Goal: Transaction & Acquisition: Subscribe to service/newsletter

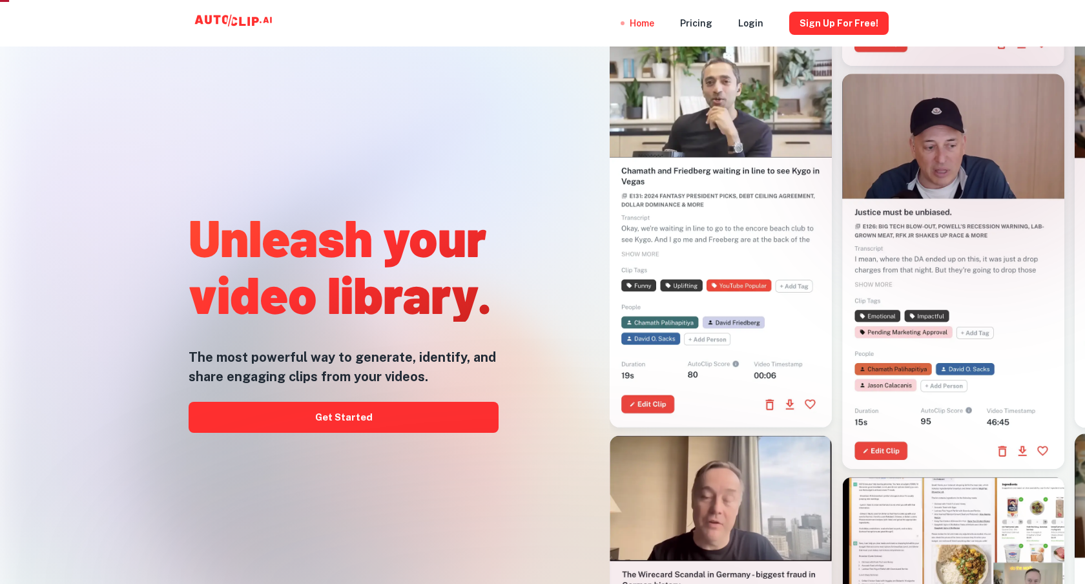
click at [320, 361] on h5 "The most powerful way to generate, identify, and share engaging clips from your…" at bounding box center [344, 367] width 310 height 39
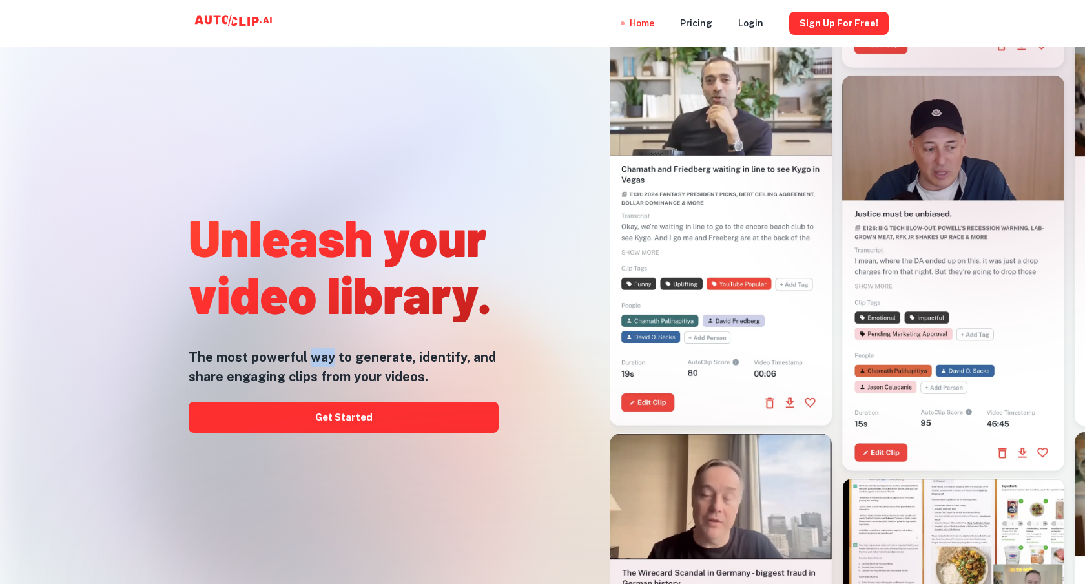
click at [320, 361] on h5 "The most powerful way to generate, identify, and share engaging clips from your…" at bounding box center [344, 367] width 310 height 39
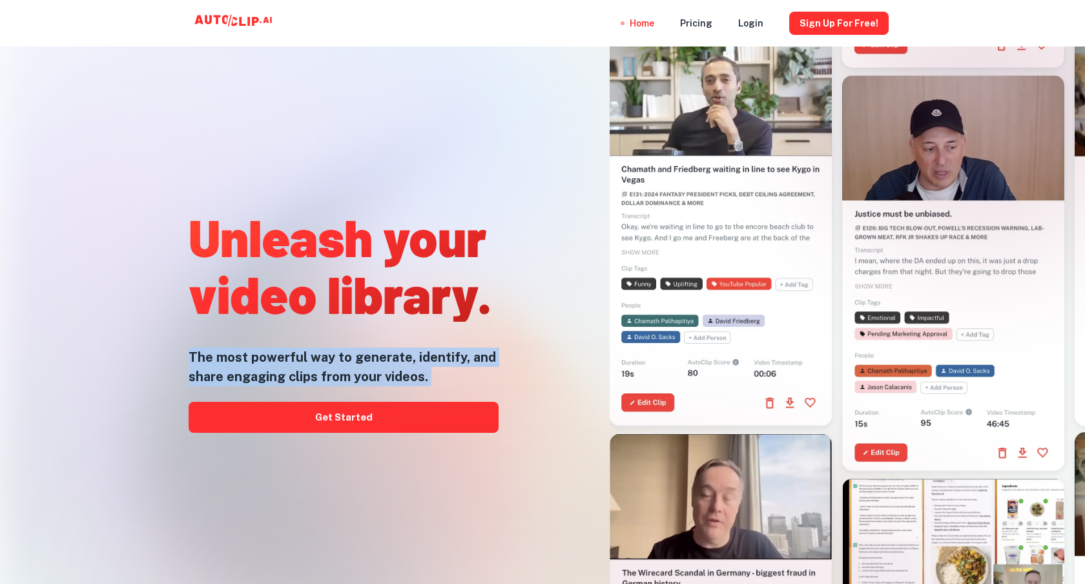
click at [320, 361] on h5 "The most powerful way to generate, identify, and share engaging clips from your…" at bounding box center [344, 367] width 310 height 39
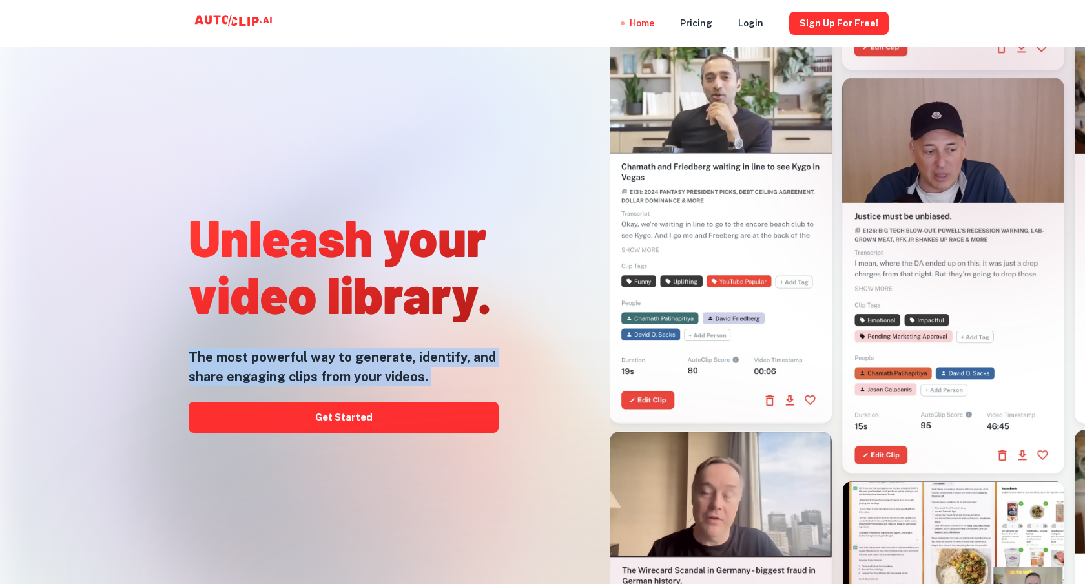
click at [394, 365] on h5 "The most powerful way to generate, identify, and share engaging clips from your…" at bounding box center [344, 367] width 310 height 39
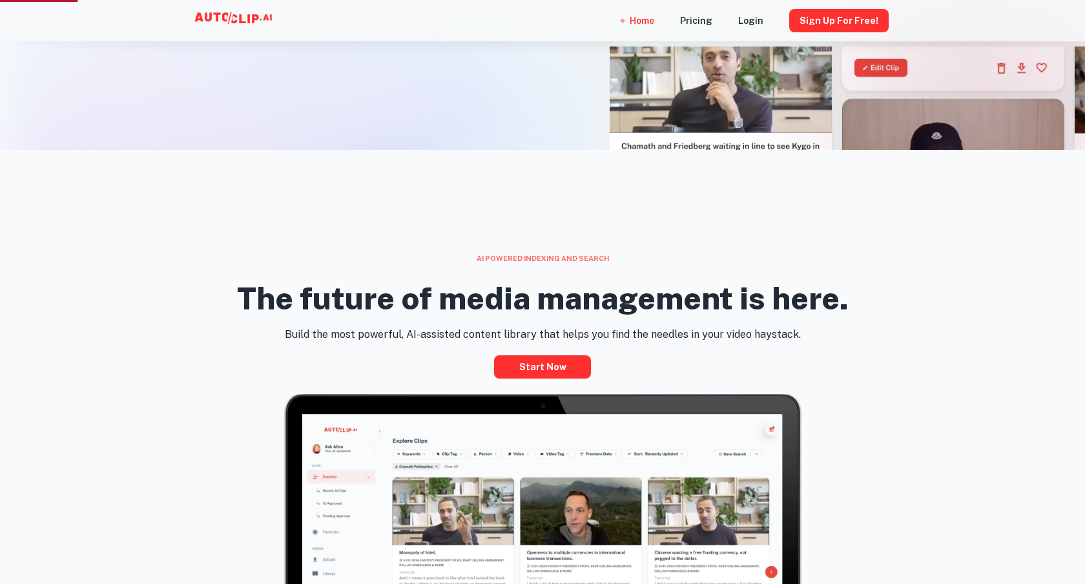
scroll to position [494, 0]
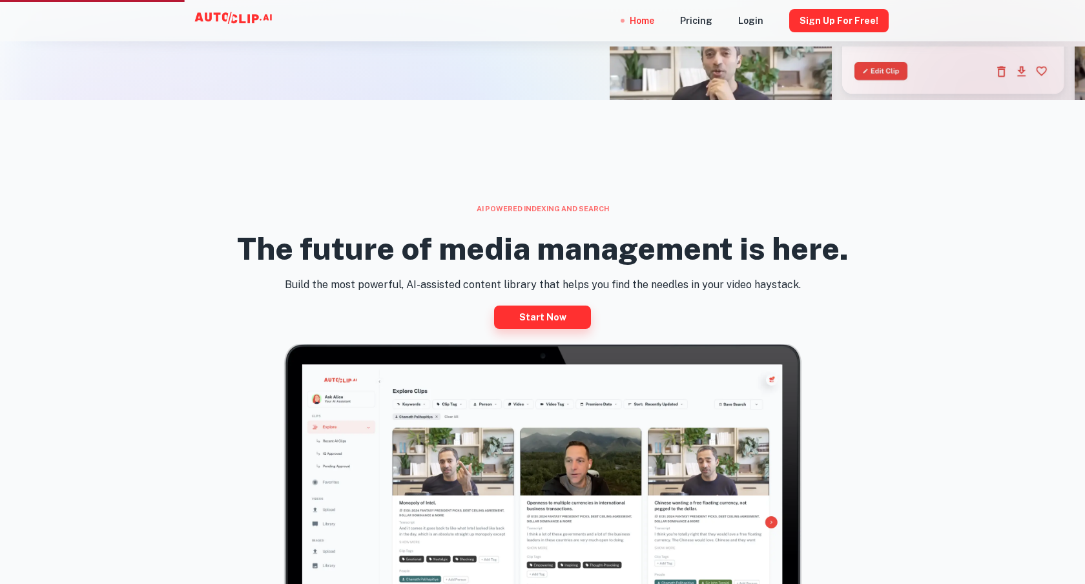
click at [546, 308] on link "Start now" at bounding box center [542, 317] width 97 height 23
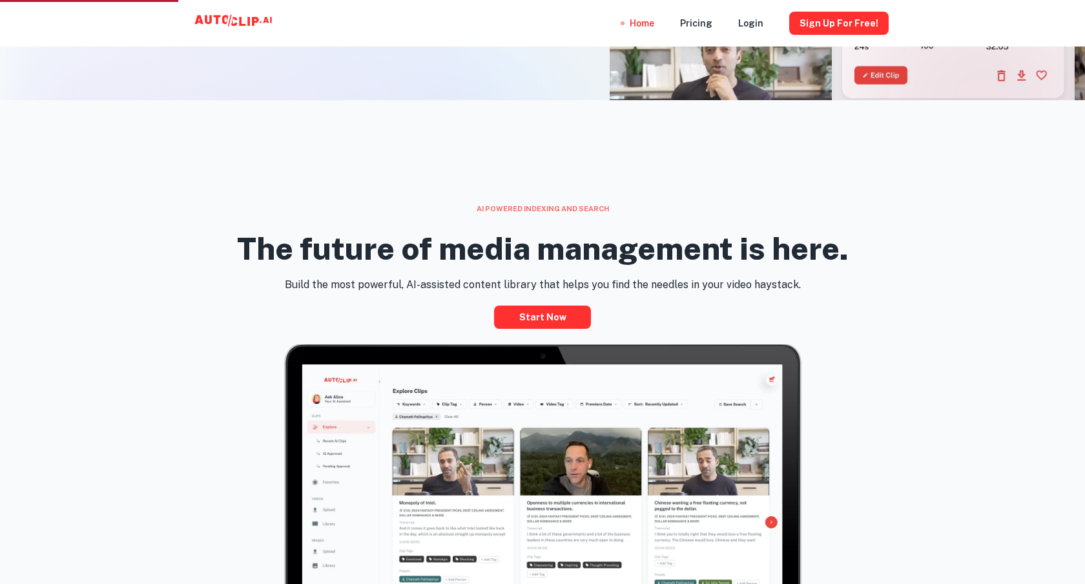
scroll to position [0, 0]
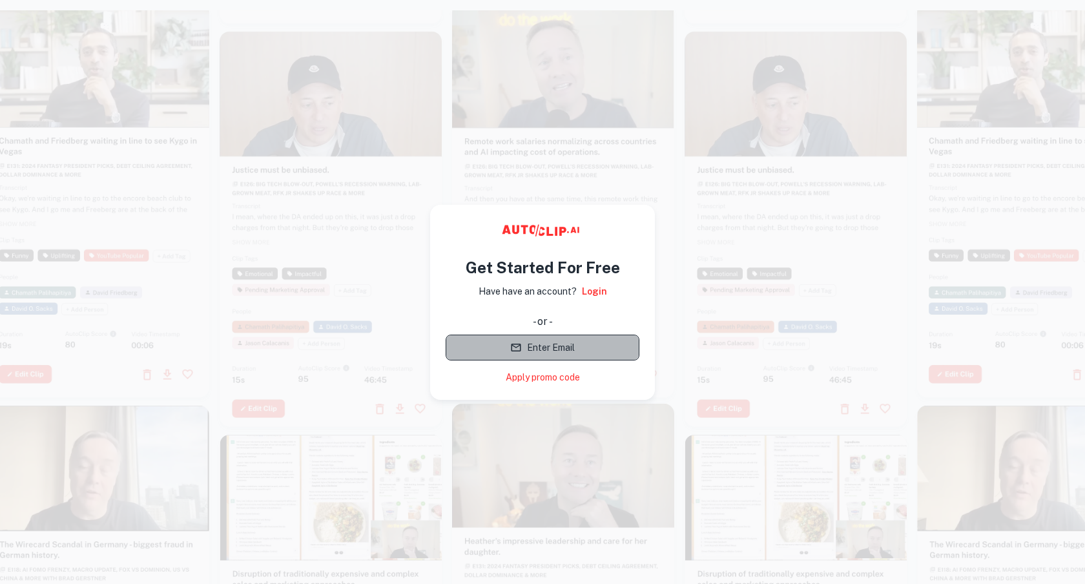
click at [531, 346] on button "Enter Email" at bounding box center [543, 348] width 194 height 26
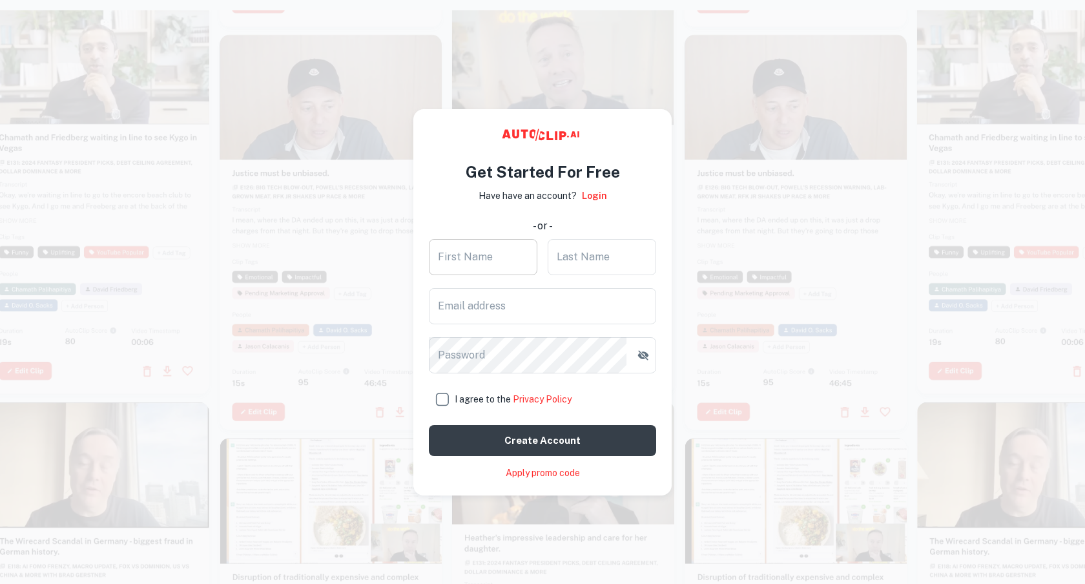
click at [476, 266] on input "First Name" at bounding box center [483, 257] width 109 height 36
type input "Yana"
type input "CHEN"
type input "chenyana820@gmail.com"
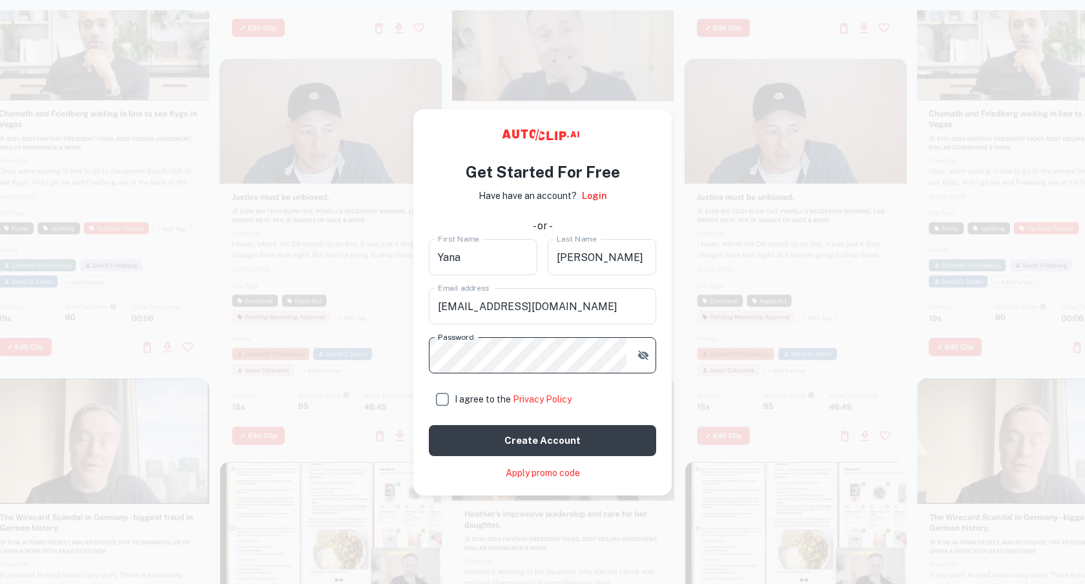
click at [446, 392] on input "I agree to the Privacy Policy" at bounding box center [442, 399] width 26 height 26
checkbox input "true"
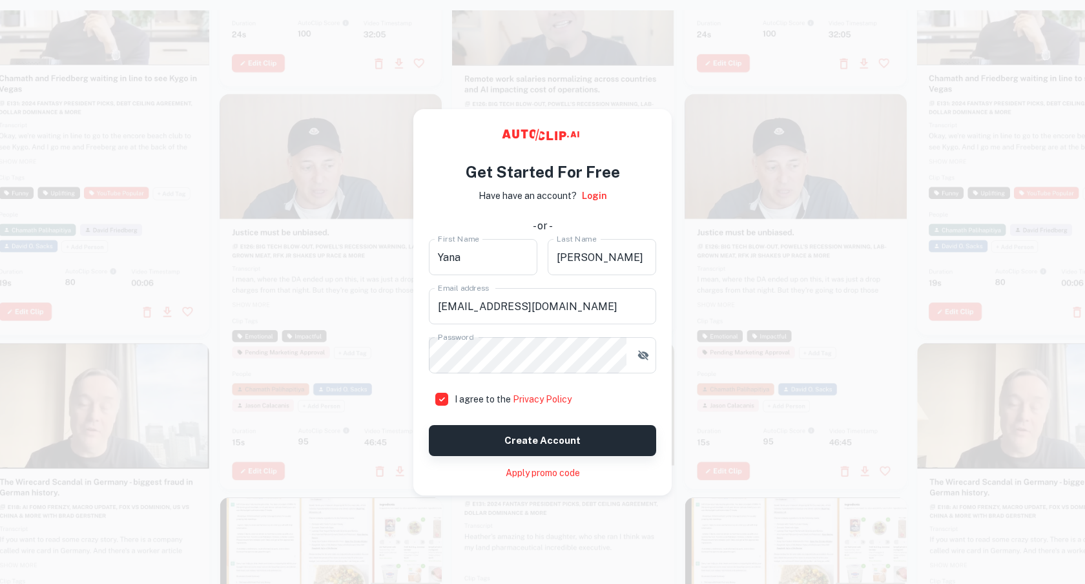
click at [519, 426] on button "Create account" at bounding box center [542, 440] width 227 height 31
